Goal: Find specific page/section: Locate a particular part of the current website

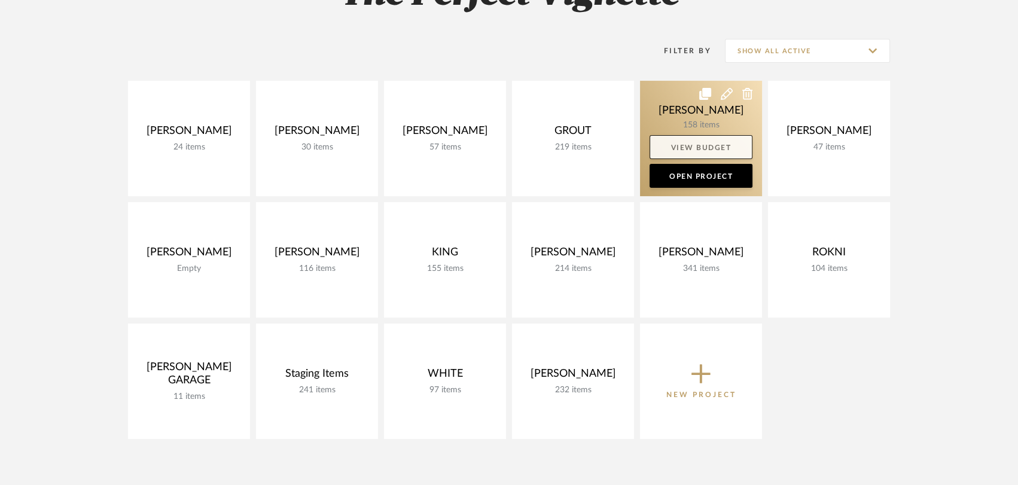
scroll to position [218, 0]
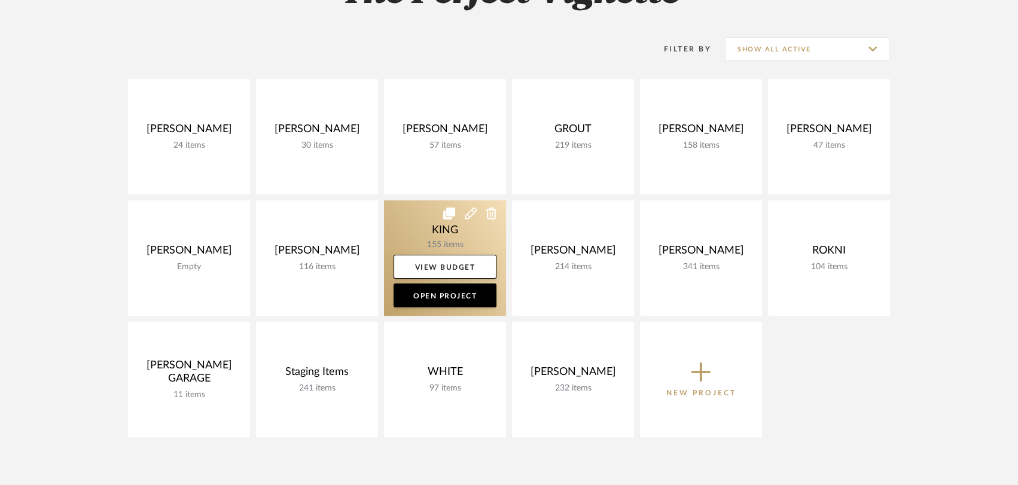
click at [454, 245] on link at bounding box center [445, 257] width 122 height 115
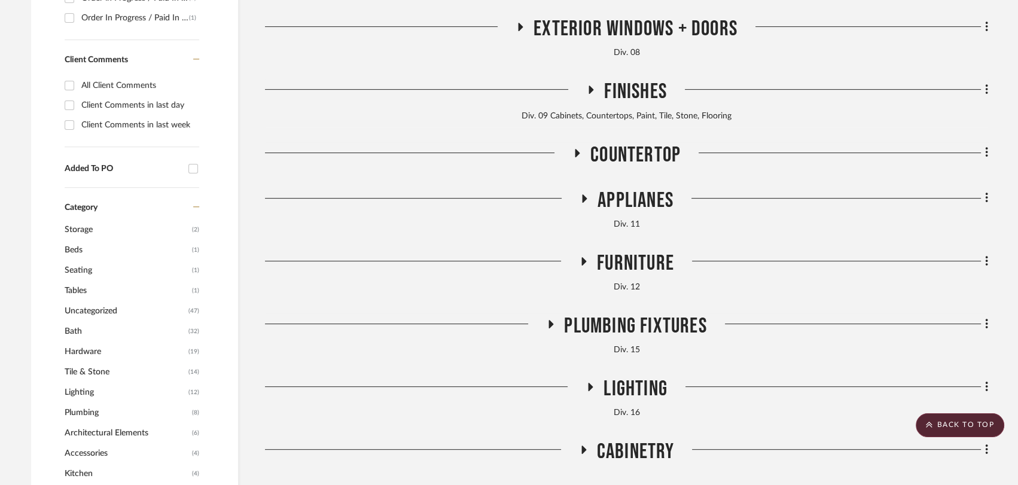
scroll to position [564, 0]
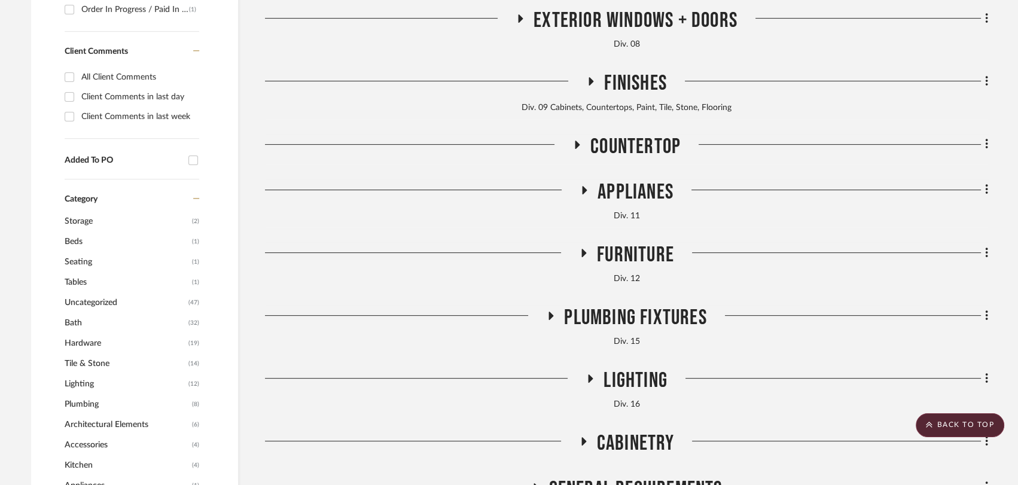
click at [582, 251] on icon at bounding box center [584, 253] width 5 height 8
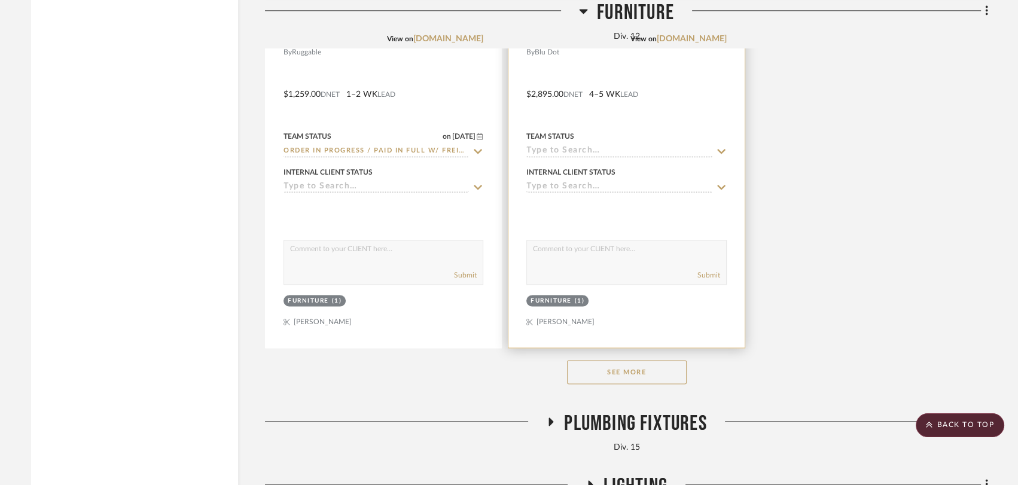
scroll to position [2107, 0]
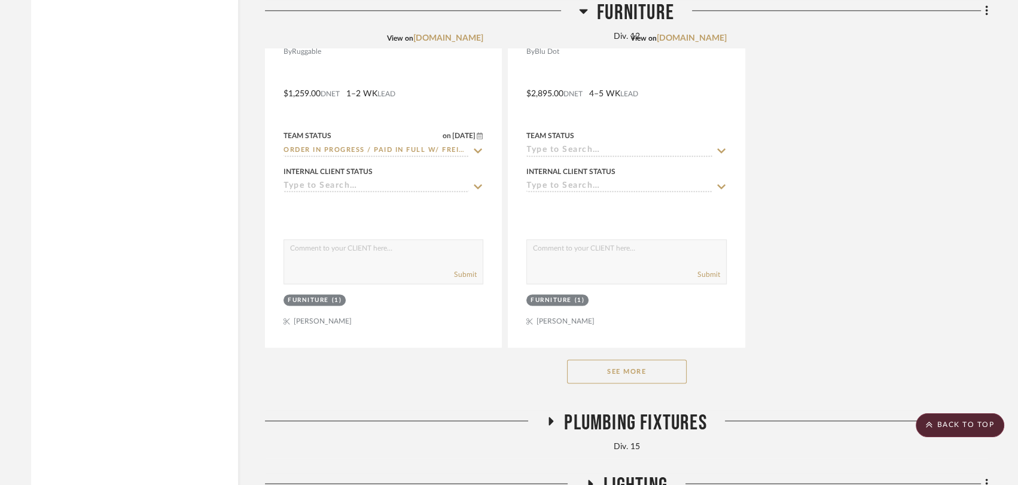
click at [611, 365] on button "See More" at bounding box center [627, 371] width 120 height 24
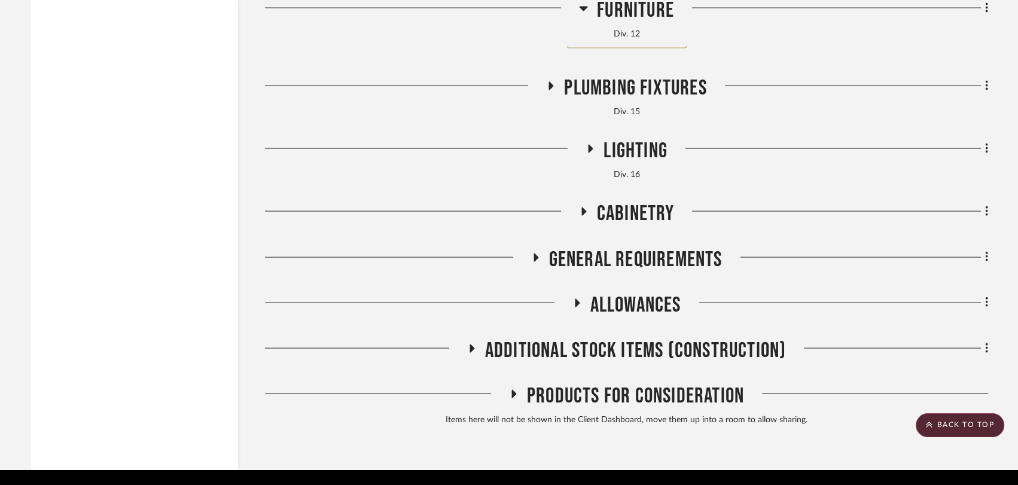
scroll to position [2977, 0]
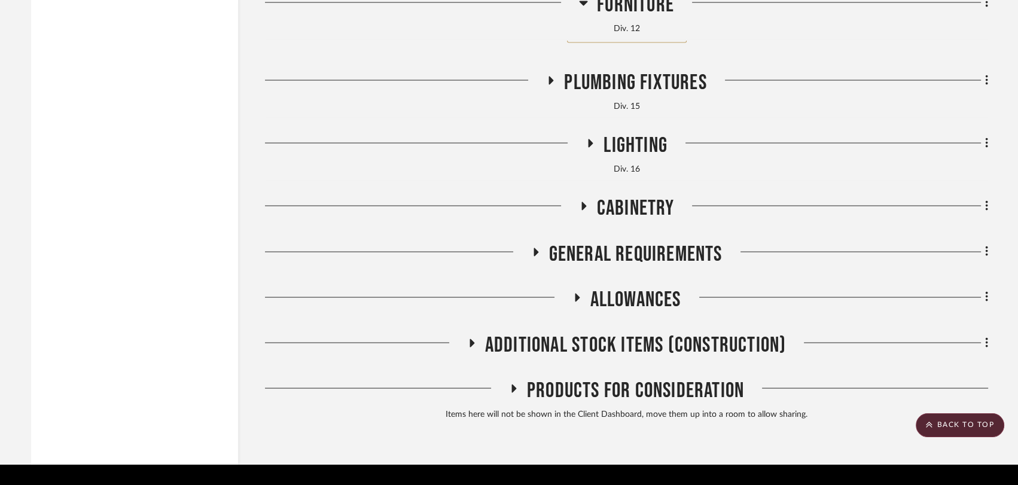
click at [614, 295] on span "Allowances" at bounding box center [635, 300] width 91 height 26
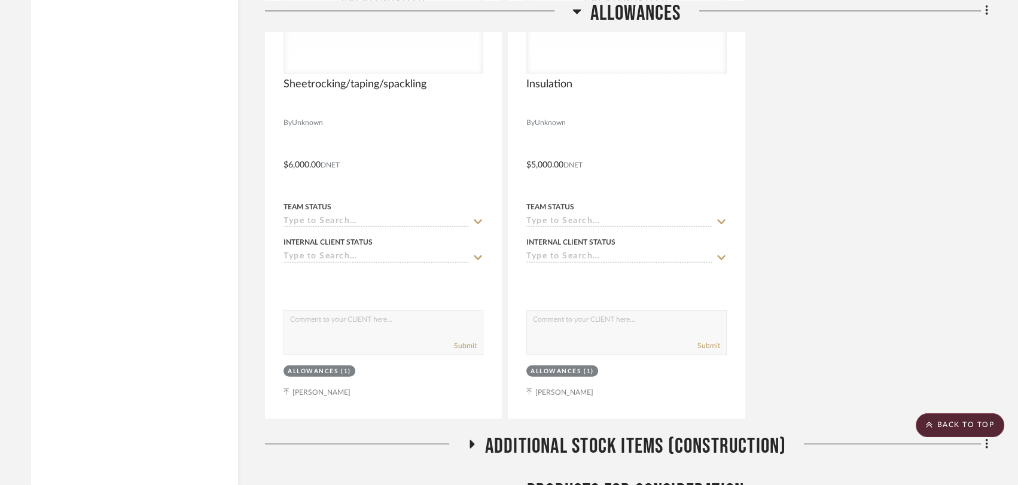
scroll to position [4090, 0]
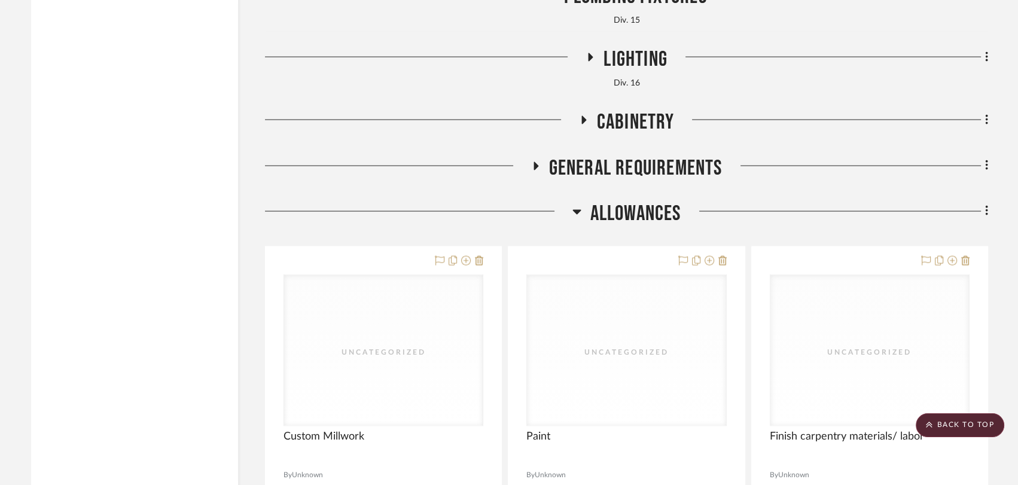
click at [576, 219] on icon at bounding box center [576, 212] width 9 height 14
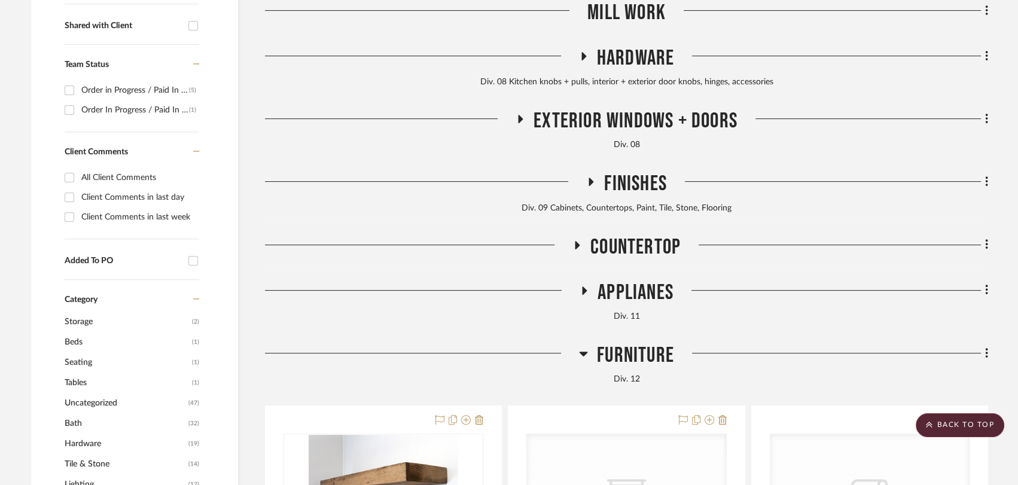
scroll to position [462, 0]
click at [585, 180] on icon at bounding box center [591, 183] width 14 height 9
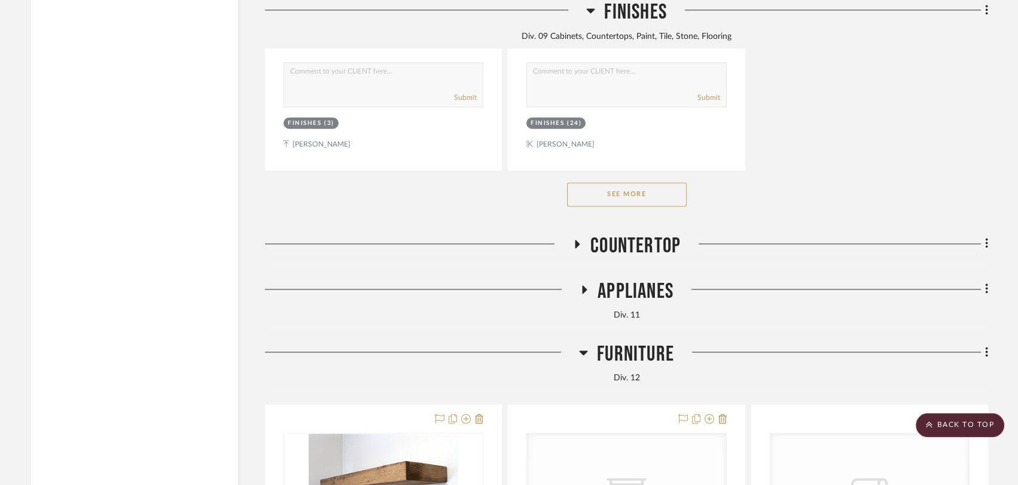
scroll to position [2119, 0]
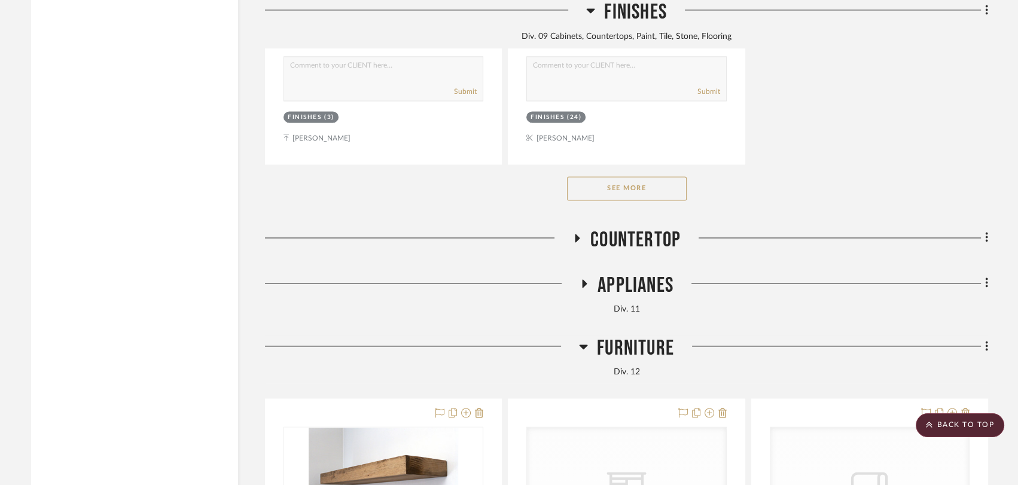
click at [587, 188] on button "See More" at bounding box center [627, 188] width 120 height 24
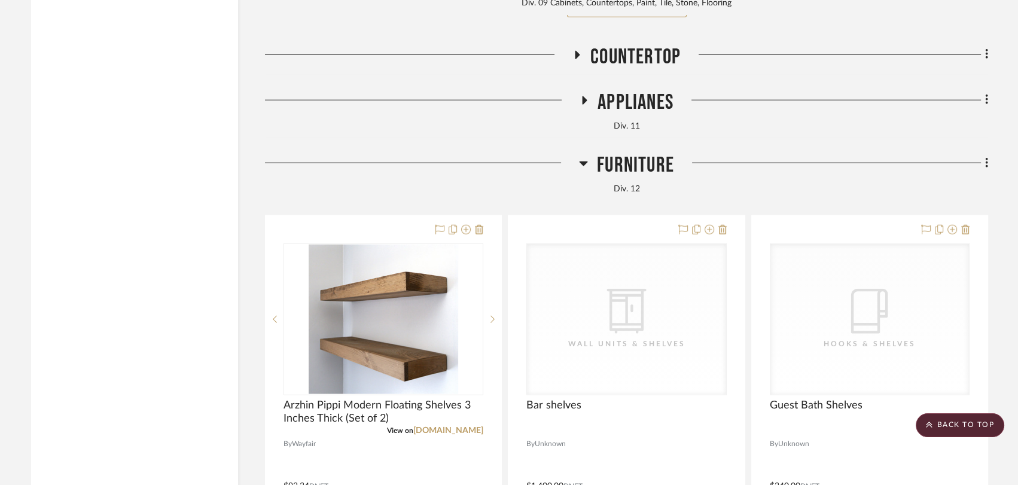
scroll to position [3892, 0]
click at [579, 167] on icon at bounding box center [583, 164] width 8 height 5
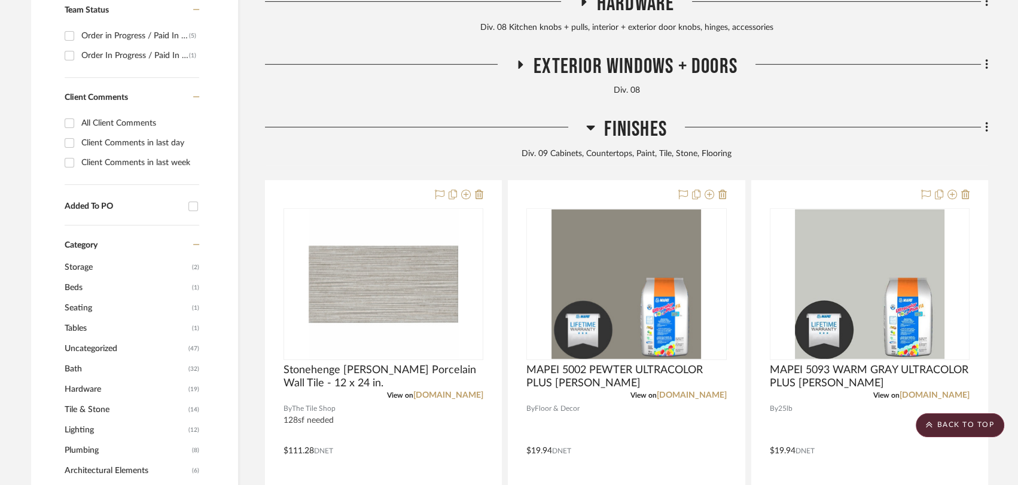
scroll to position [517, 0]
click at [586, 129] on icon at bounding box center [590, 128] width 9 height 14
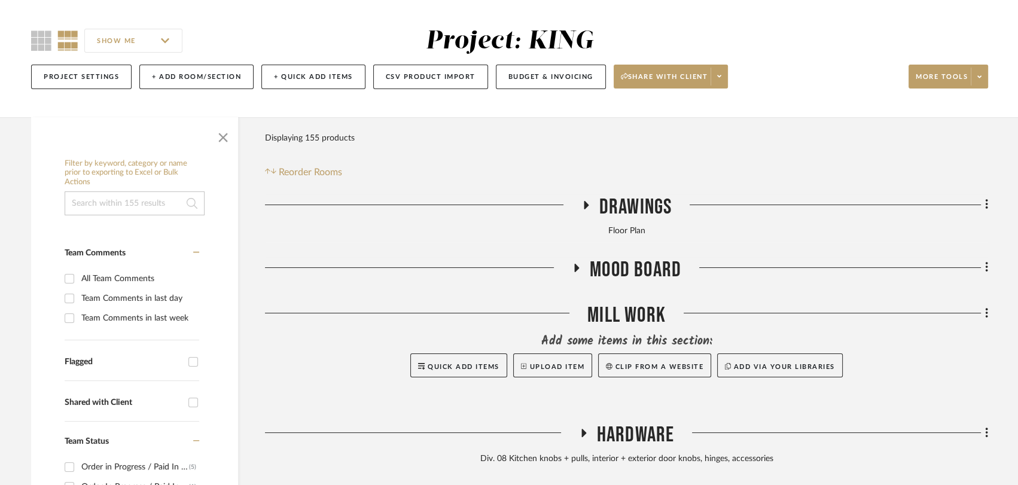
scroll to position [0, 0]
